Goal: Task Accomplishment & Management: Use online tool/utility

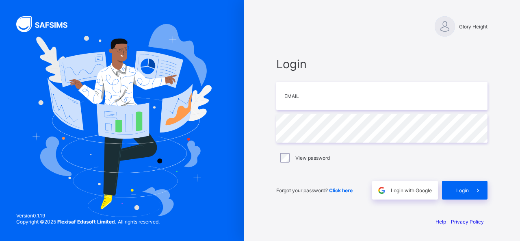
click at [495, 52] on div "Login Email Password View password Forgot your password? Click here Login with …" at bounding box center [382, 128] width 228 height 165
click at [400, 95] on input "email" at bounding box center [381, 96] width 211 height 28
paste input "**********"
type input "**********"
click at [479, 105] on input "**********" at bounding box center [381, 96] width 211 height 28
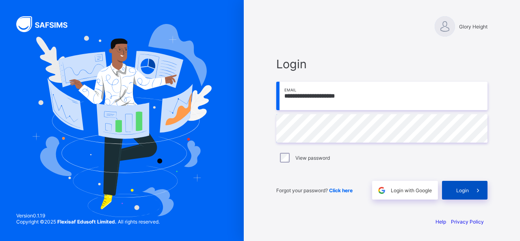
click at [457, 191] on span "Login" at bounding box center [462, 190] width 13 height 6
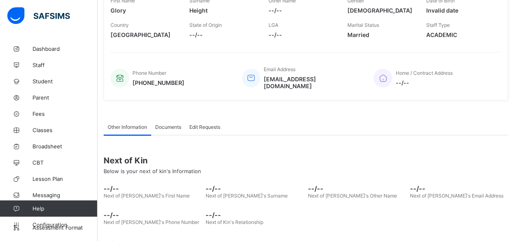
scroll to position [161, 0]
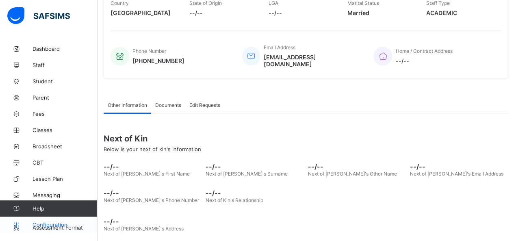
click at [63, 225] on span "Configuration" at bounding box center [65, 224] width 65 height 7
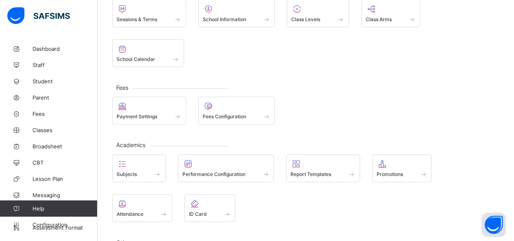
scroll to position [74, 0]
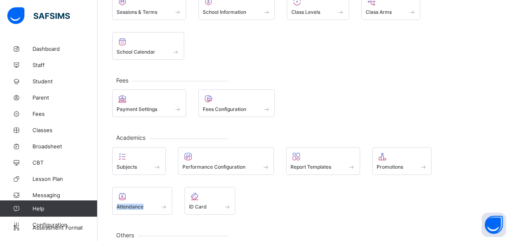
drag, startPoint x: 491, startPoint y: 131, endPoint x: 400, endPoint y: 157, distance: 94.5
click at [400, 157] on div "Subjects Performance Configuration Report Templates Promotions Attendance ID Ca…" at bounding box center [305, 180] width 387 height 67
click at [338, 166] on div "Subjects Performance Configuration Report Templates Promotions Attendance ID Ca…" at bounding box center [305, 180] width 387 height 67
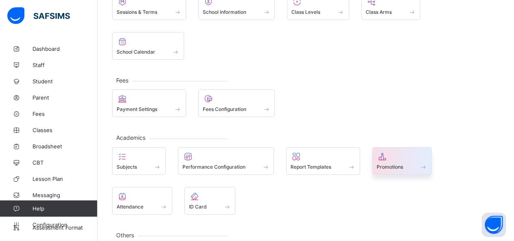
click at [399, 164] on span "Promotions" at bounding box center [390, 167] width 26 height 6
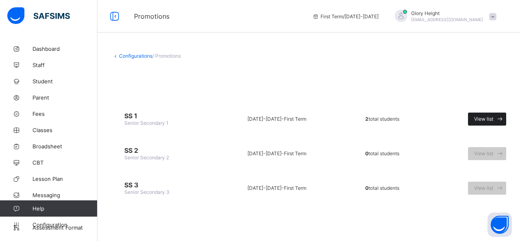
click at [482, 114] on div "View list" at bounding box center [487, 119] width 38 height 13
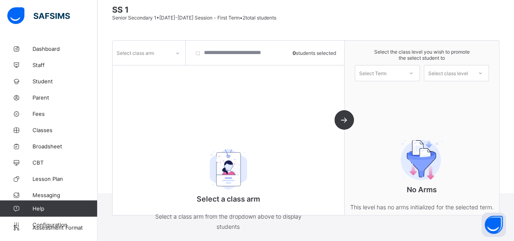
scroll to position [69, 0]
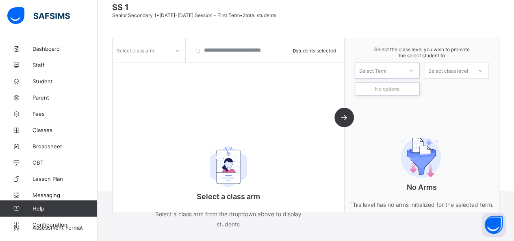
click at [408, 70] on div at bounding box center [411, 70] width 16 height 15
click at [401, 83] on div "No options" at bounding box center [387, 88] width 64 height 13
click at [52, 100] on span "Parent" at bounding box center [65, 97] width 65 height 7
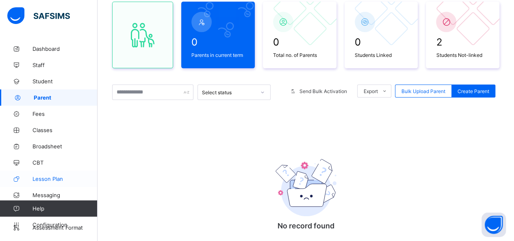
scroll to position [68, 0]
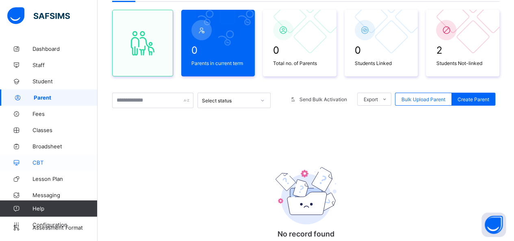
click at [44, 158] on link "CBT" at bounding box center [49, 162] width 98 height 16
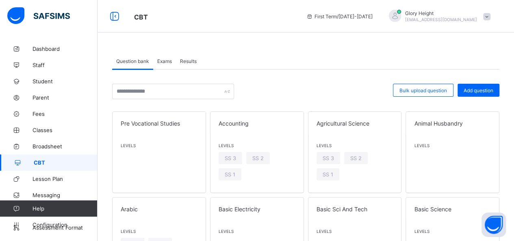
click at [169, 65] on div "Exams" at bounding box center [164, 61] width 23 height 16
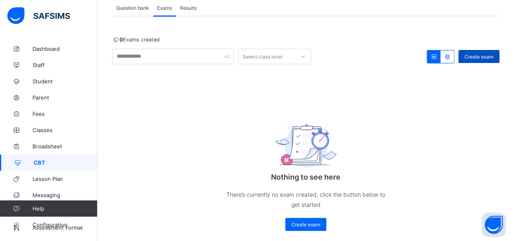
scroll to position [70, 0]
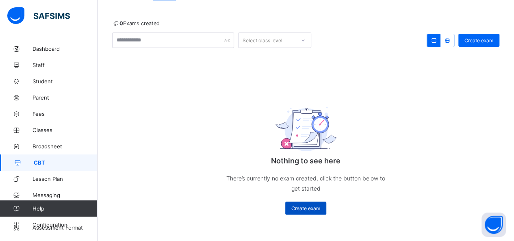
click at [312, 212] on div "Create exam" at bounding box center [305, 208] width 41 height 13
click at [312, 208] on span "Create exam" at bounding box center [305, 208] width 29 height 6
click at [488, 37] on span "Create exam" at bounding box center [478, 40] width 29 height 6
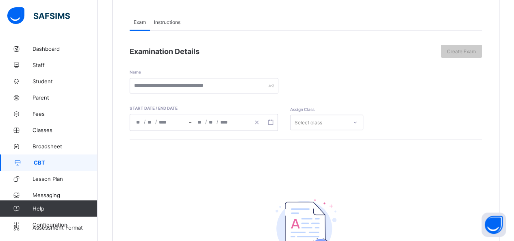
scroll to position [53, 0]
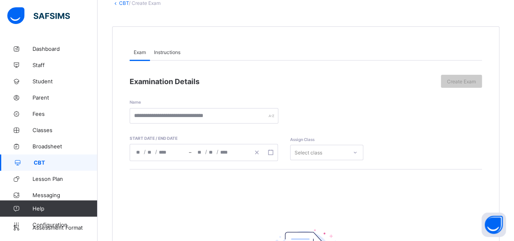
click at [189, 63] on div "Examination Details Create Exam Name Start date / End date / / – / / Assign Cla…" at bounding box center [306, 213] width 352 height 304
